Goal: Find specific page/section

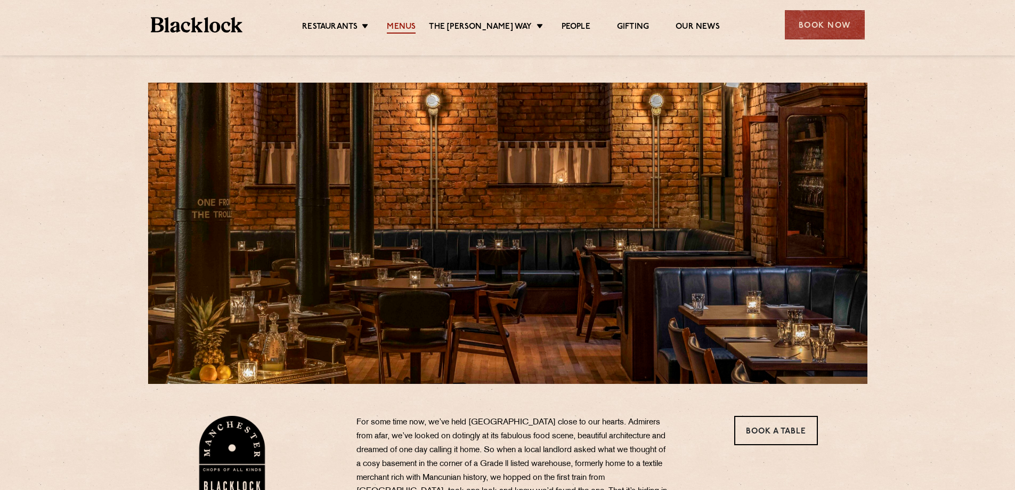
click at [414, 22] on link "Menus" at bounding box center [401, 28] width 29 height 12
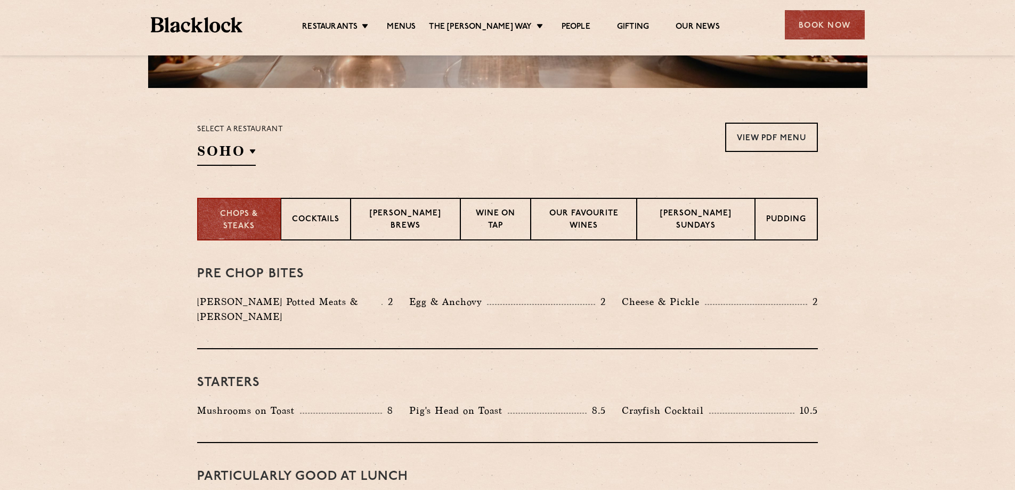
scroll to position [320, 0]
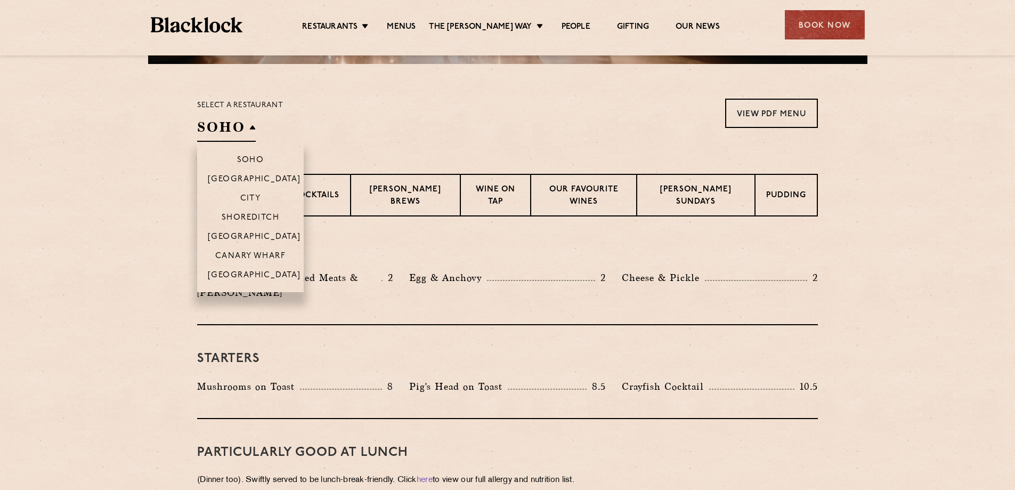
click at [242, 141] on h2 "SOHO" at bounding box center [226, 130] width 59 height 24
click at [253, 269] on li "[GEOGRAPHIC_DATA]" at bounding box center [250, 278] width 107 height 27
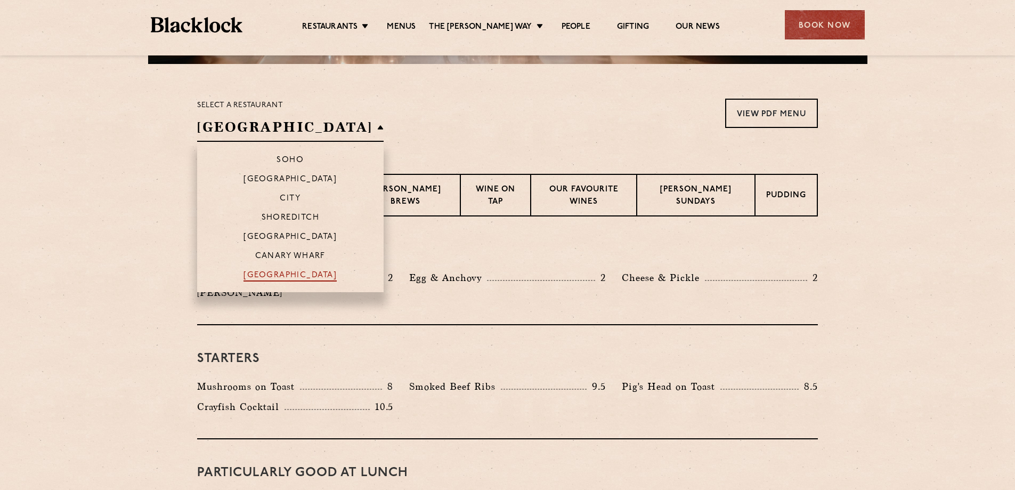
click at [253, 272] on p "[GEOGRAPHIC_DATA]" at bounding box center [290, 276] width 93 height 11
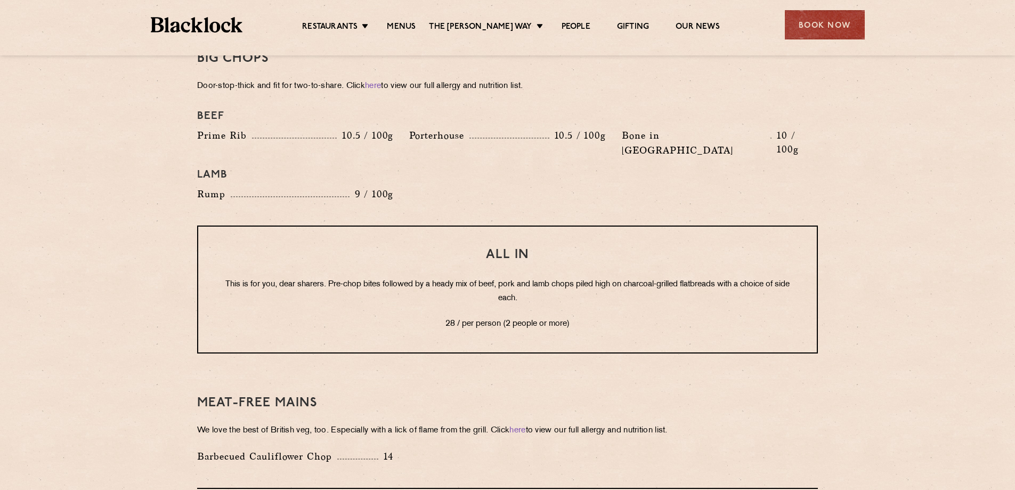
scroll to position [1226, 0]
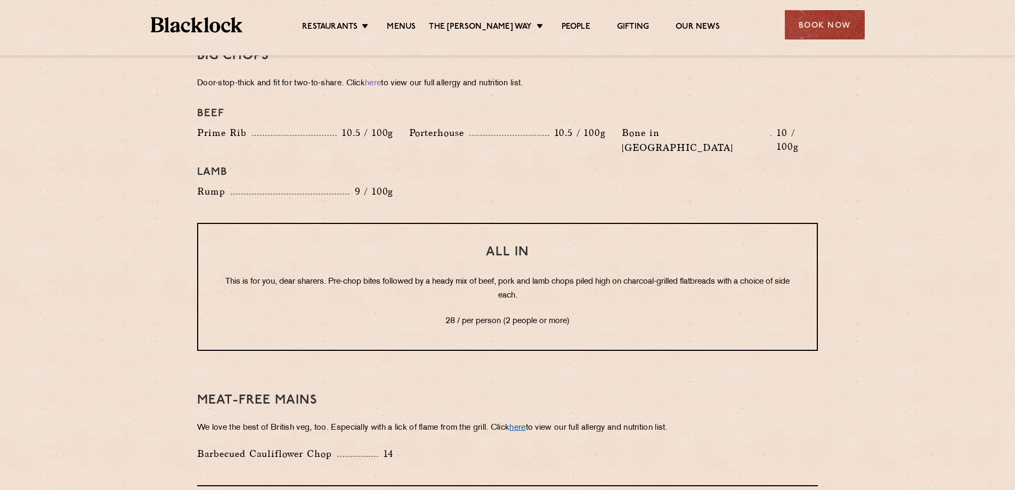
click at [525, 424] on link "here" at bounding box center [517, 428] width 16 height 8
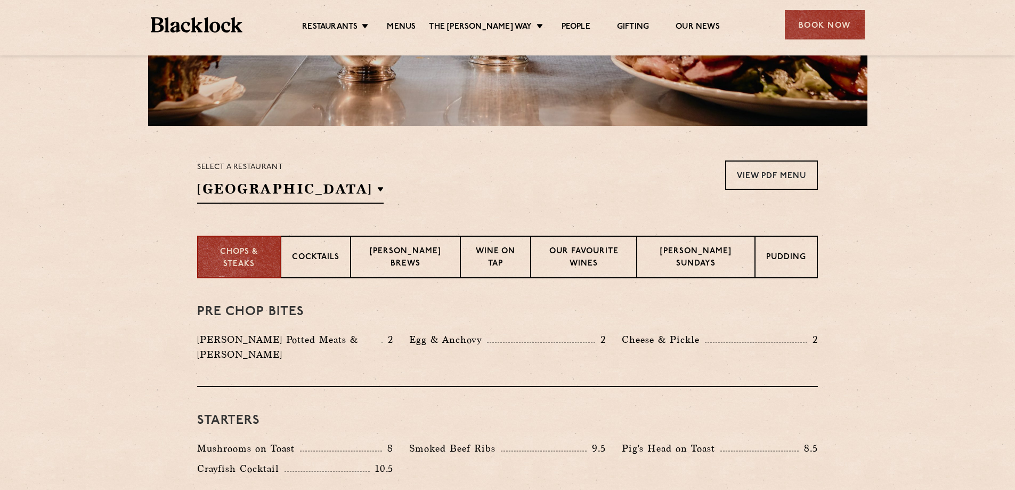
scroll to position [0, 0]
